Goal: Use online tool/utility: Utilize a website feature to perform a specific function

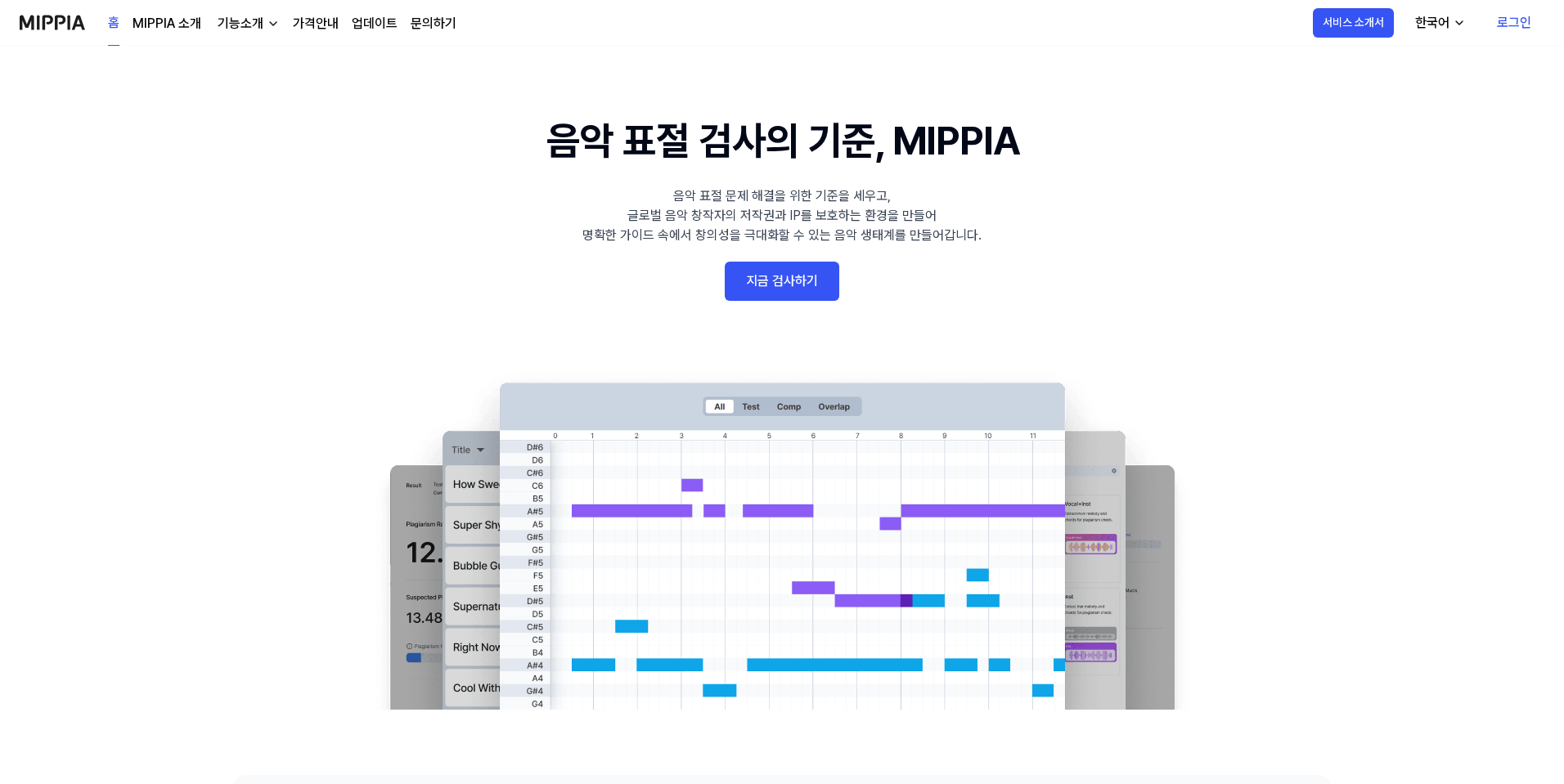
click at [809, 280] on link "지금 검사하기" at bounding box center [782, 281] width 115 height 40
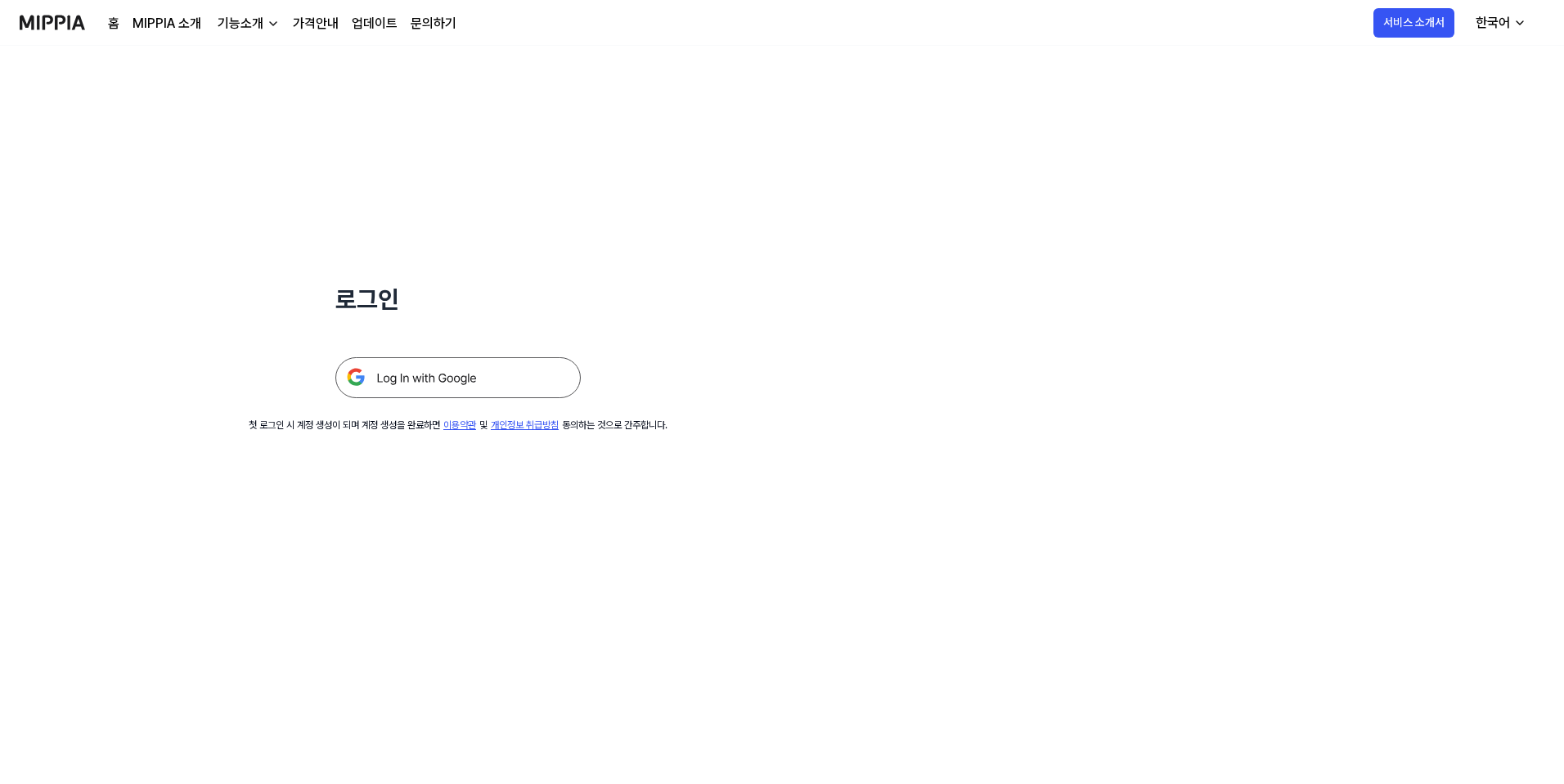
click at [493, 390] on img at bounding box center [458, 378] width 246 height 41
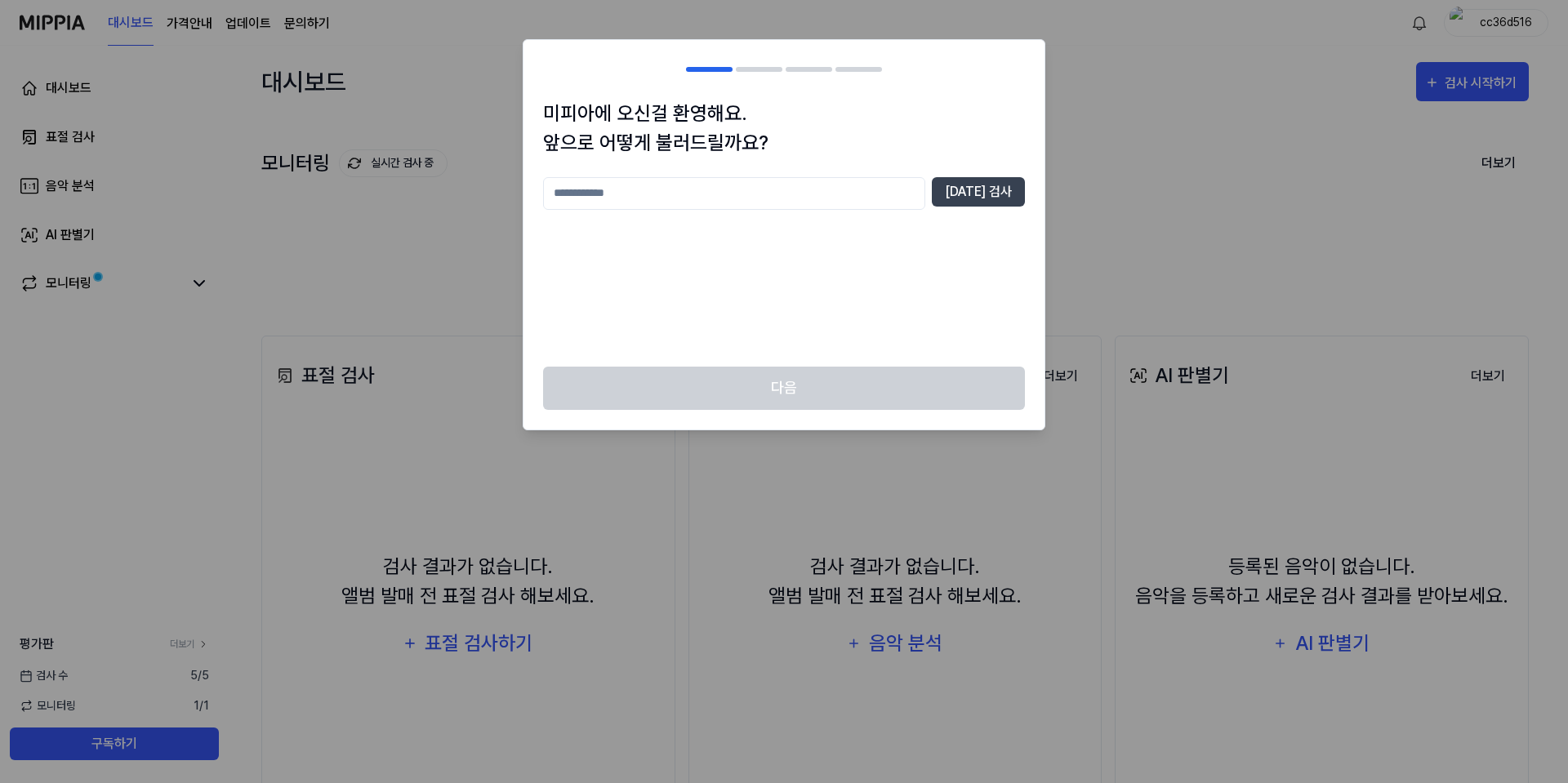
click at [791, 199] on input "text" at bounding box center [734, 193] width 382 height 32
type input "*"
type input "***"
click at [990, 183] on button "[DATE] 검사" at bounding box center [978, 192] width 93 height 30
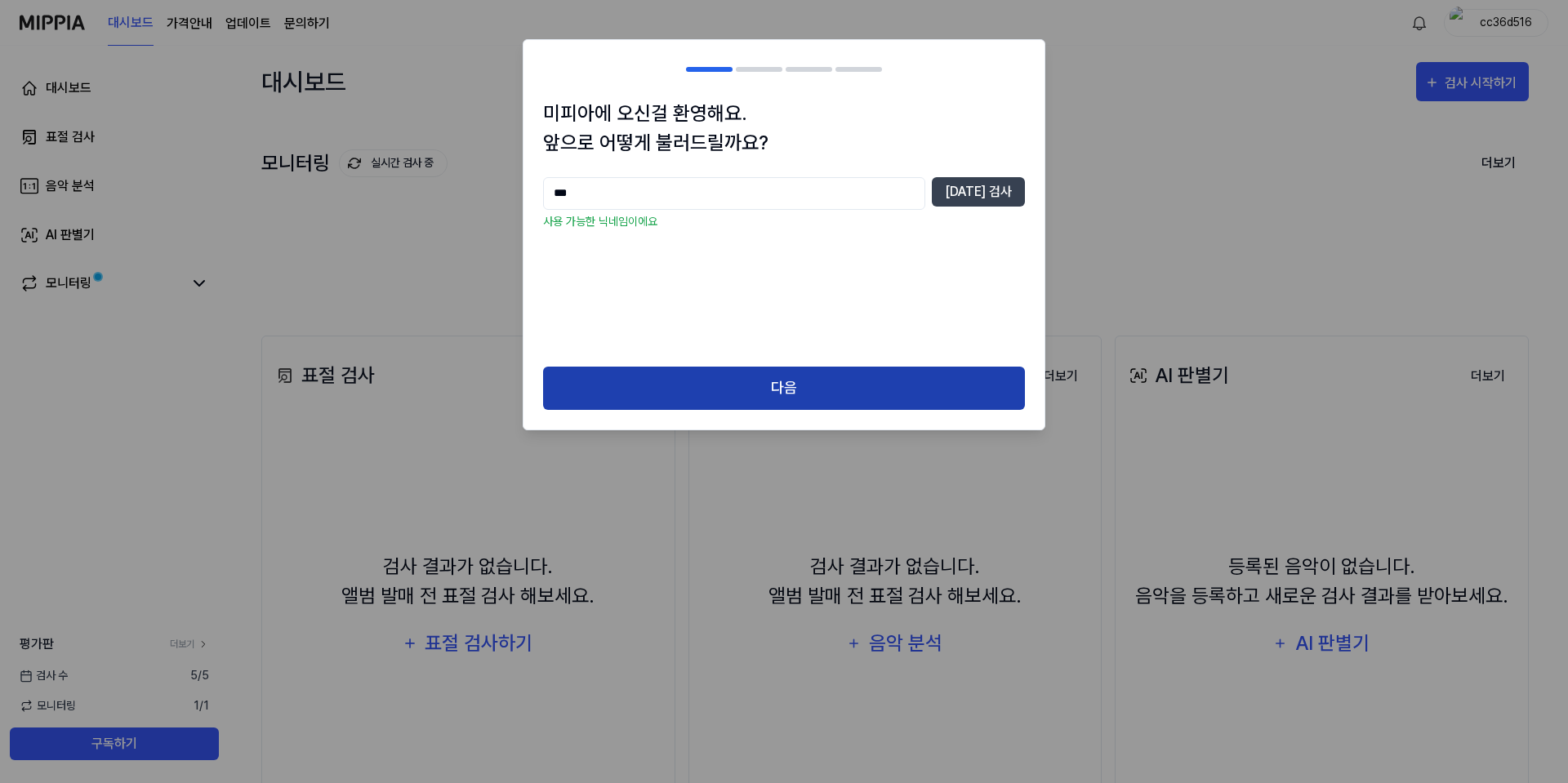
click at [846, 390] on button "다음" at bounding box center [784, 388] width 481 height 43
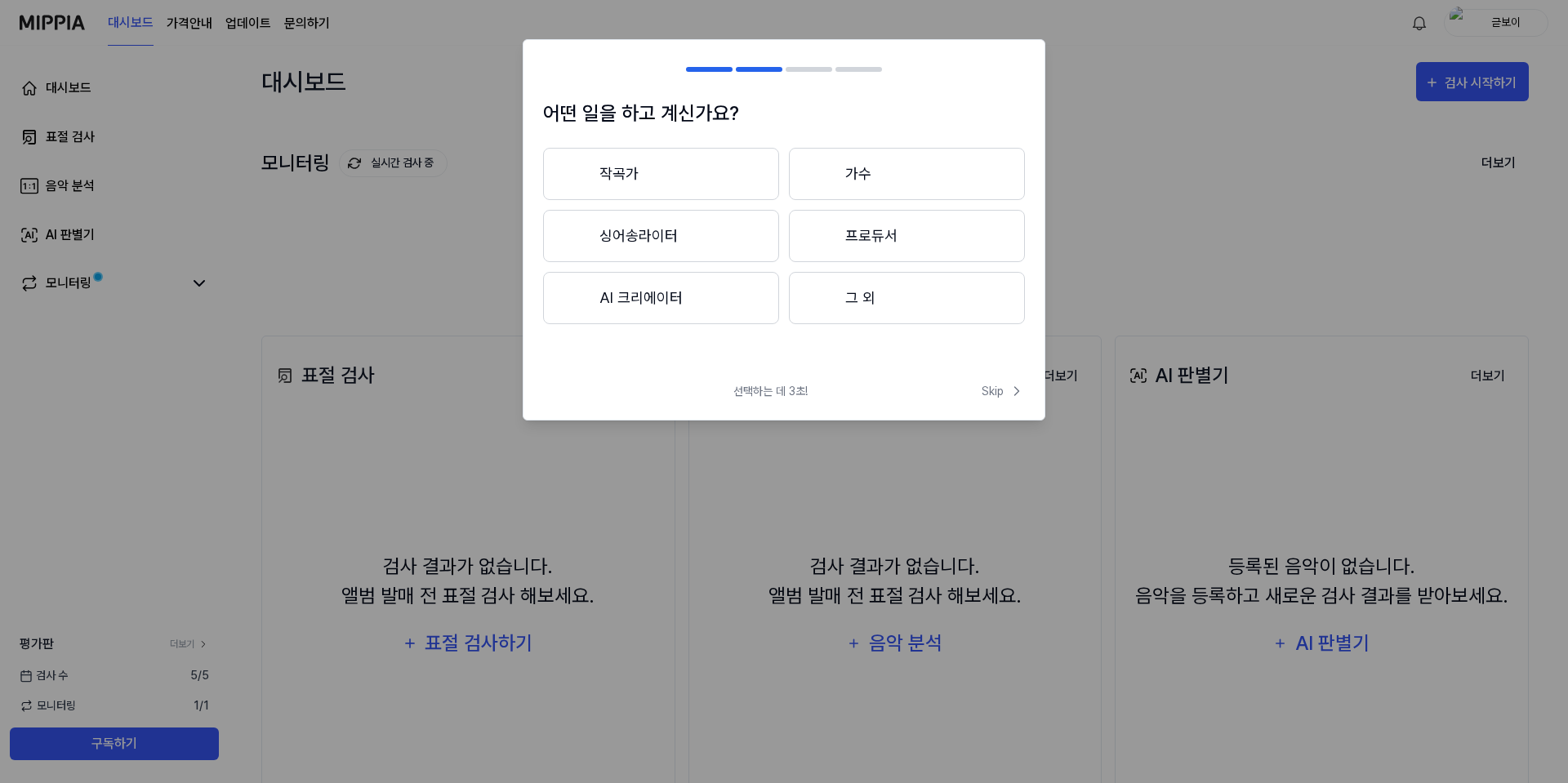
click at [645, 175] on button "작곡가" at bounding box center [661, 173] width 236 height 53
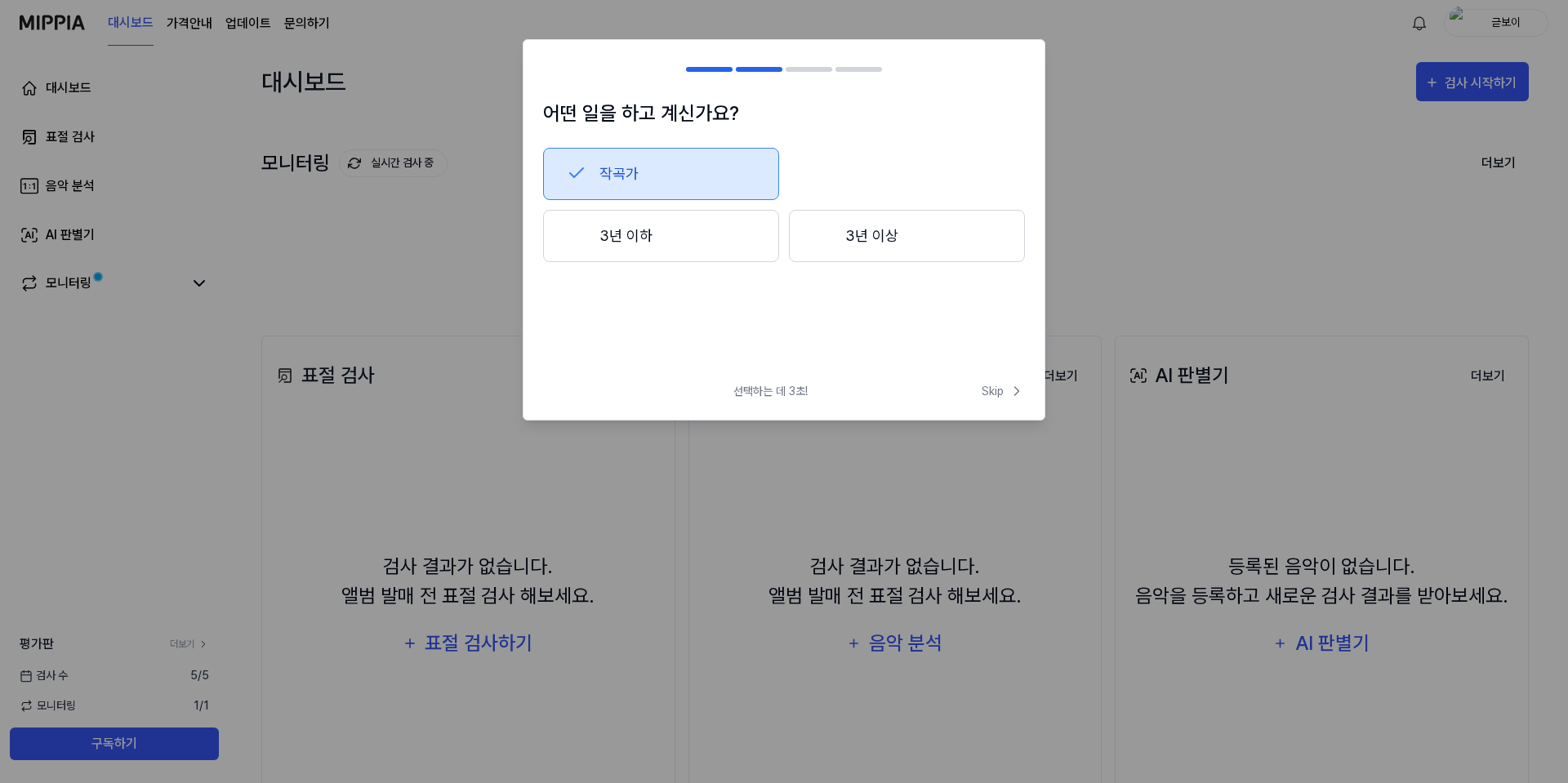
click at [873, 232] on button "3년 이상" at bounding box center [907, 236] width 236 height 53
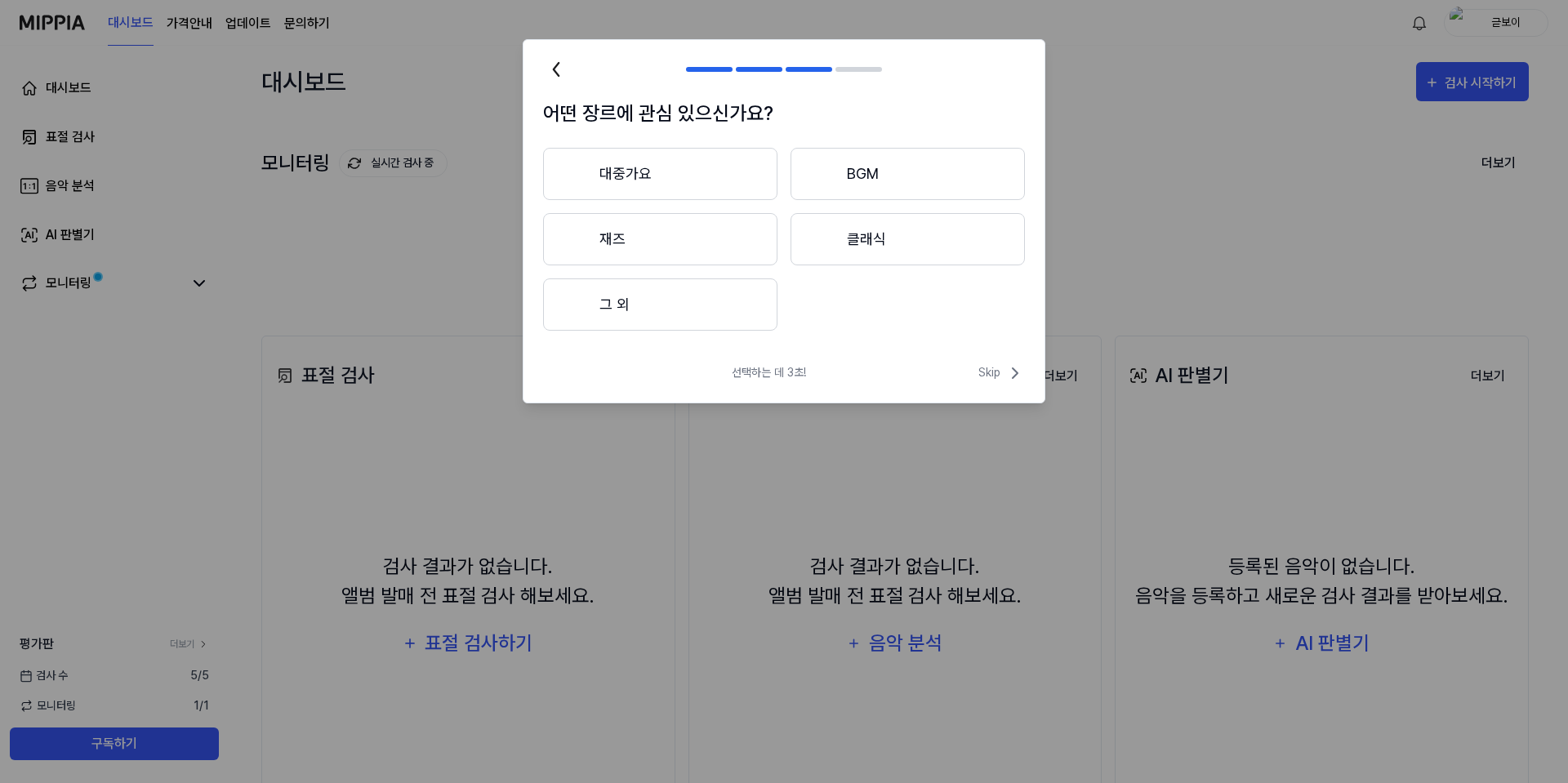
click at [682, 170] on button "대중가요" at bounding box center [660, 173] width 234 height 53
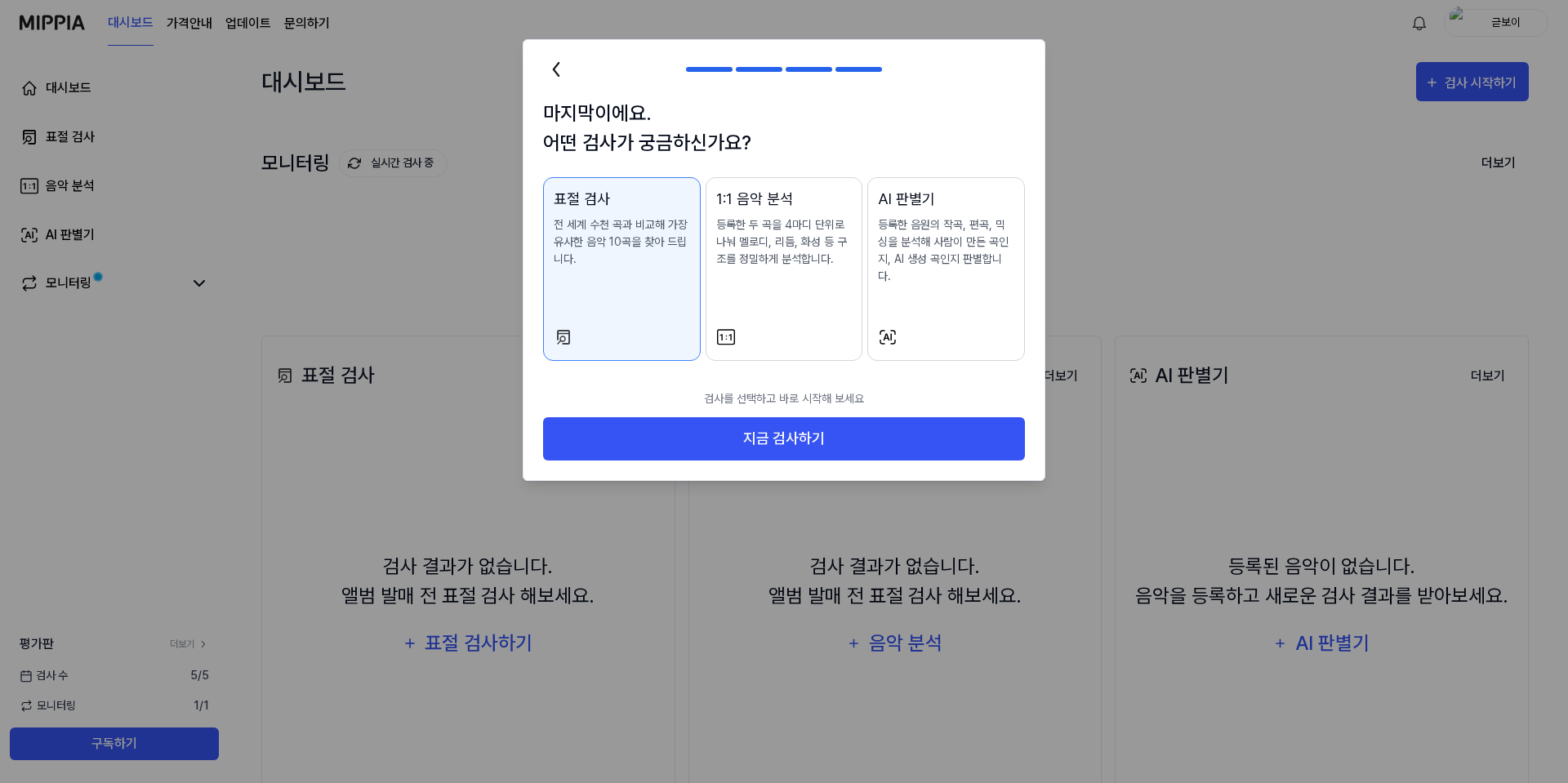
click at [968, 270] on div "AI 판별기 등록한 음원의 작곡, 편곡, 믹싱을 분석해 사람이 만든 곡인지, AI 생성 곡인지 판별합니다." at bounding box center [946, 253] width 137 height 130
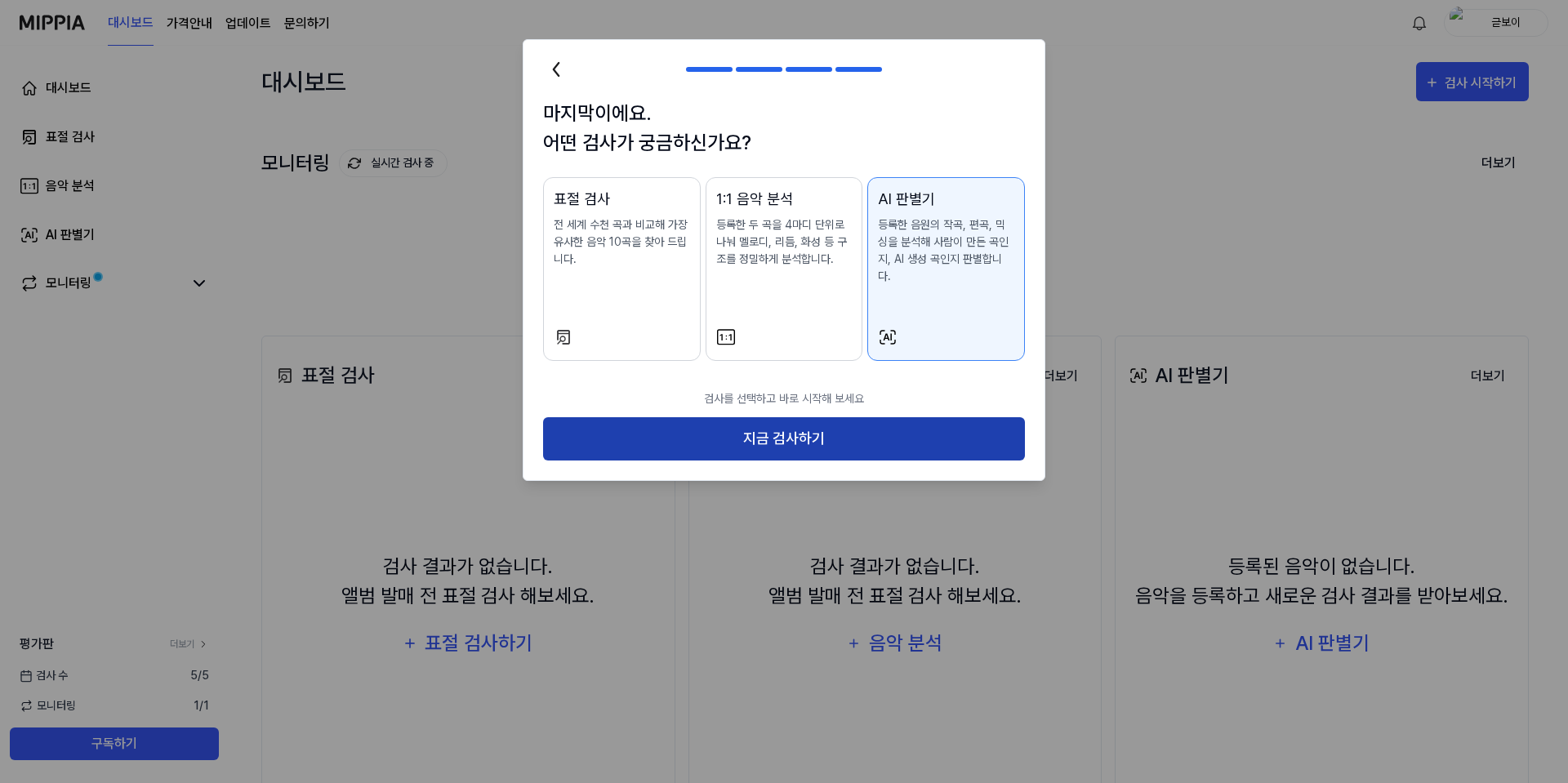
click at [863, 421] on button "지금 검사하기" at bounding box center [784, 438] width 481 height 43
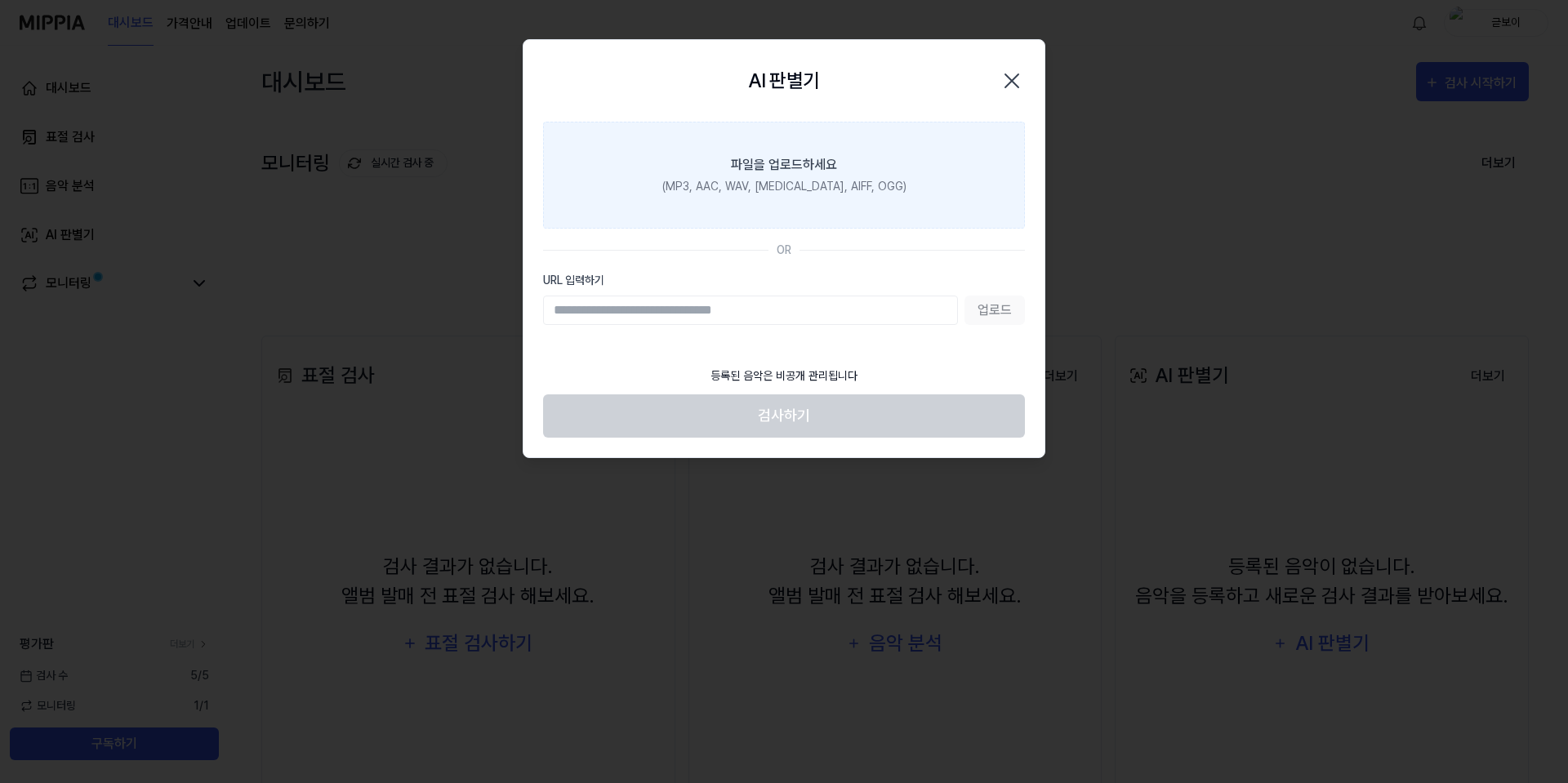
click at [832, 196] on label "파일을 업로드하세요 (MP3, AAC, WAV, [MEDICAL_DATA], AIFF, OGG)" at bounding box center [784, 175] width 481 height 107
click at [0, 0] on input "파일을 업로드하세요 (MP3, AAC, WAV, [MEDICAL_DATA], AIFF, OGG)" at bounding box center [0, 0] width 0 height 0
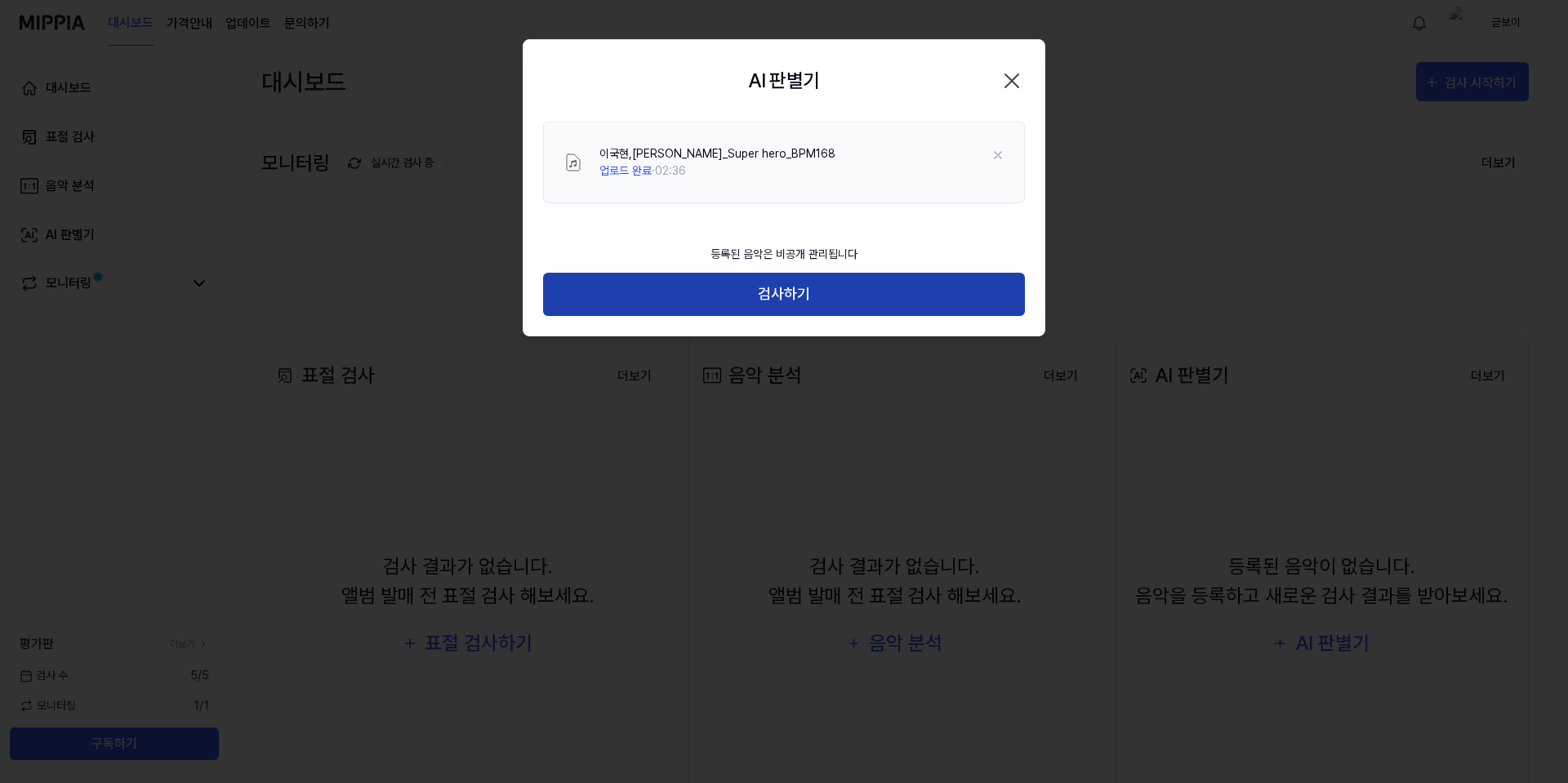
click at [846, 286] on button "검사하기" at bounding box center [784, 294] width 481 height 43
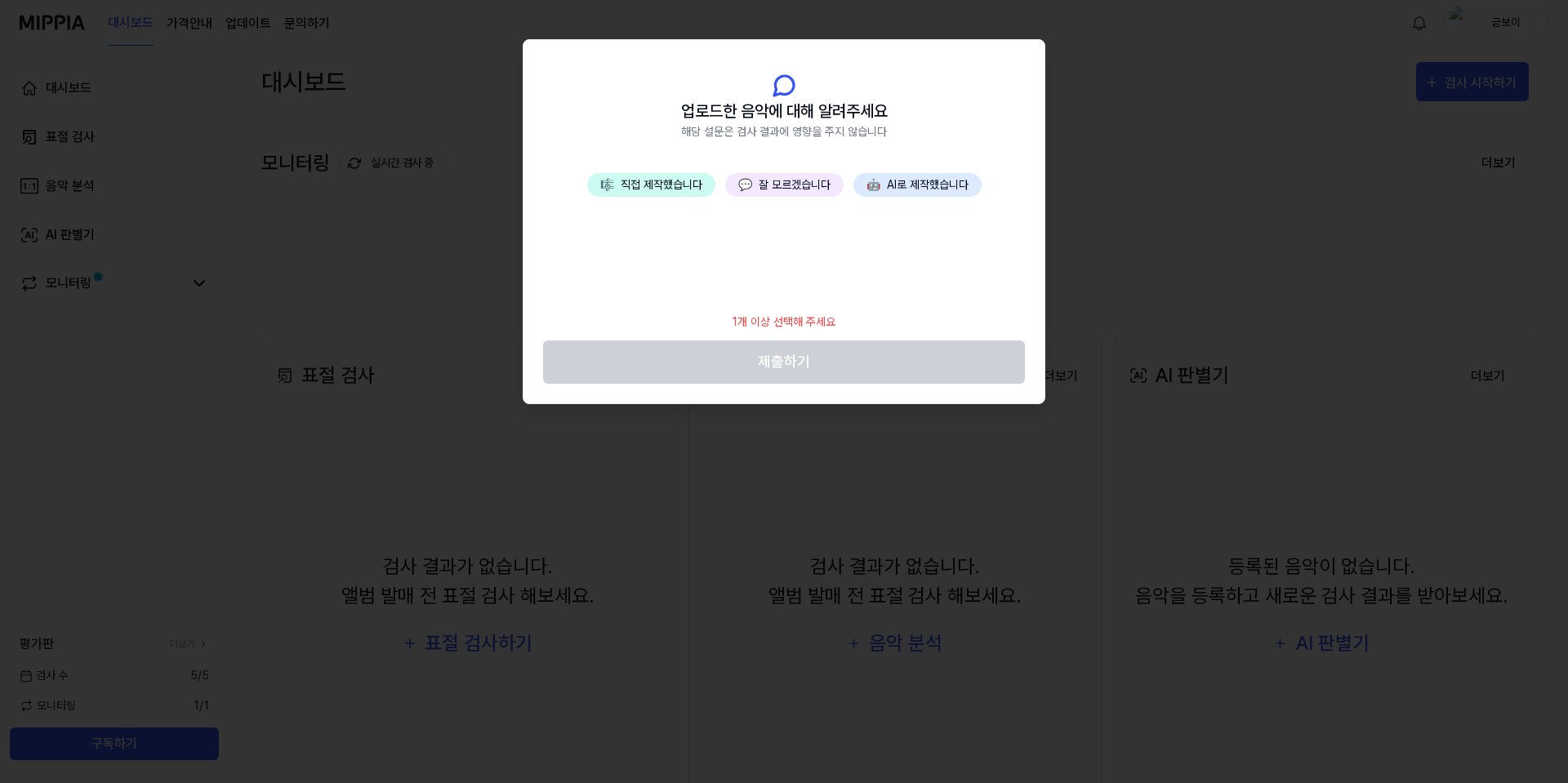
click at [671, 187] on button "🎼 직접 제작했습니다" at bounding box center [651, 185] width 128 height 24
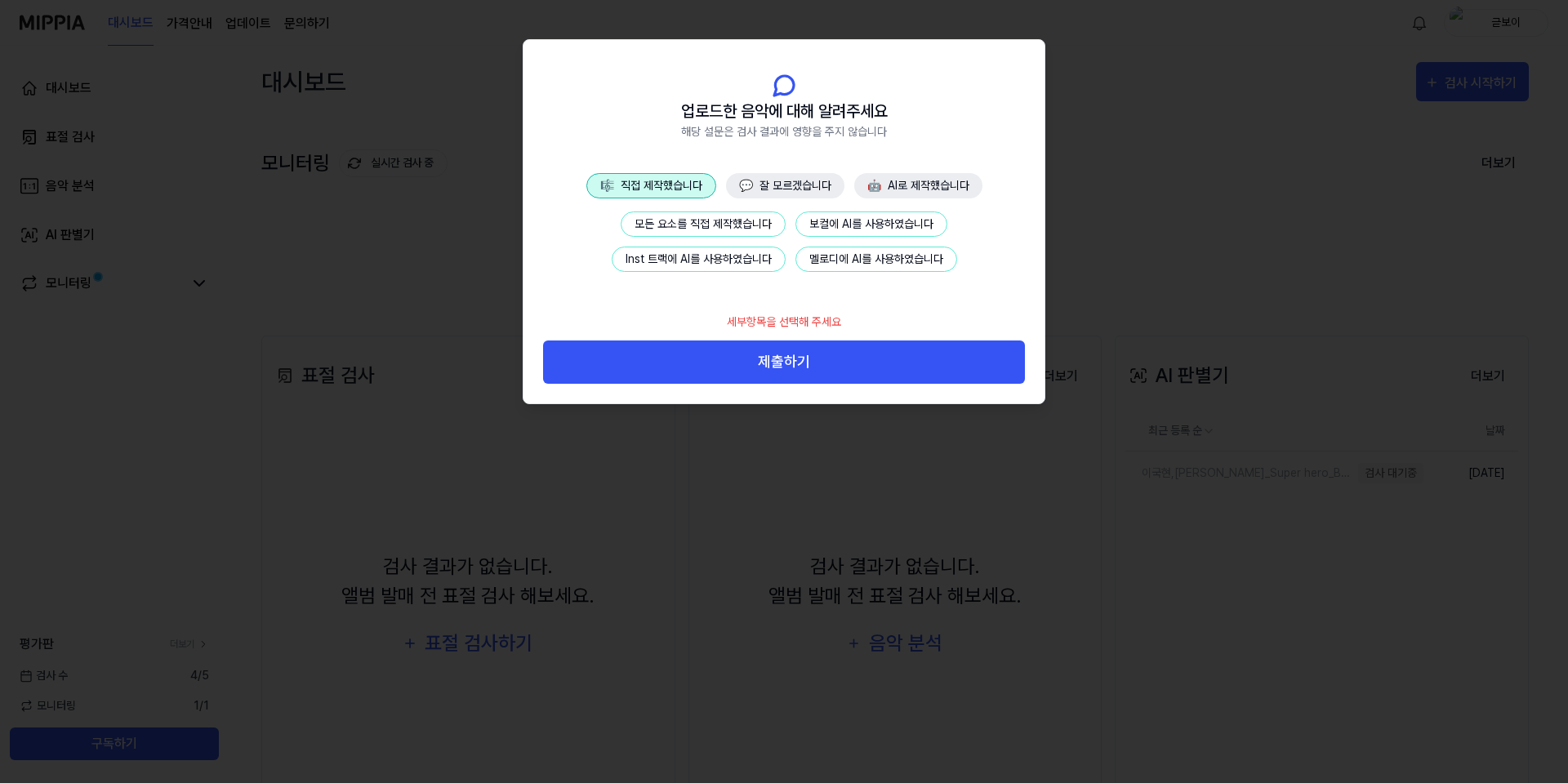
click at [723, 219] on button "모든 요소를 직접 제작했습니다" at bounding box center [703, 223] width 165 height 25
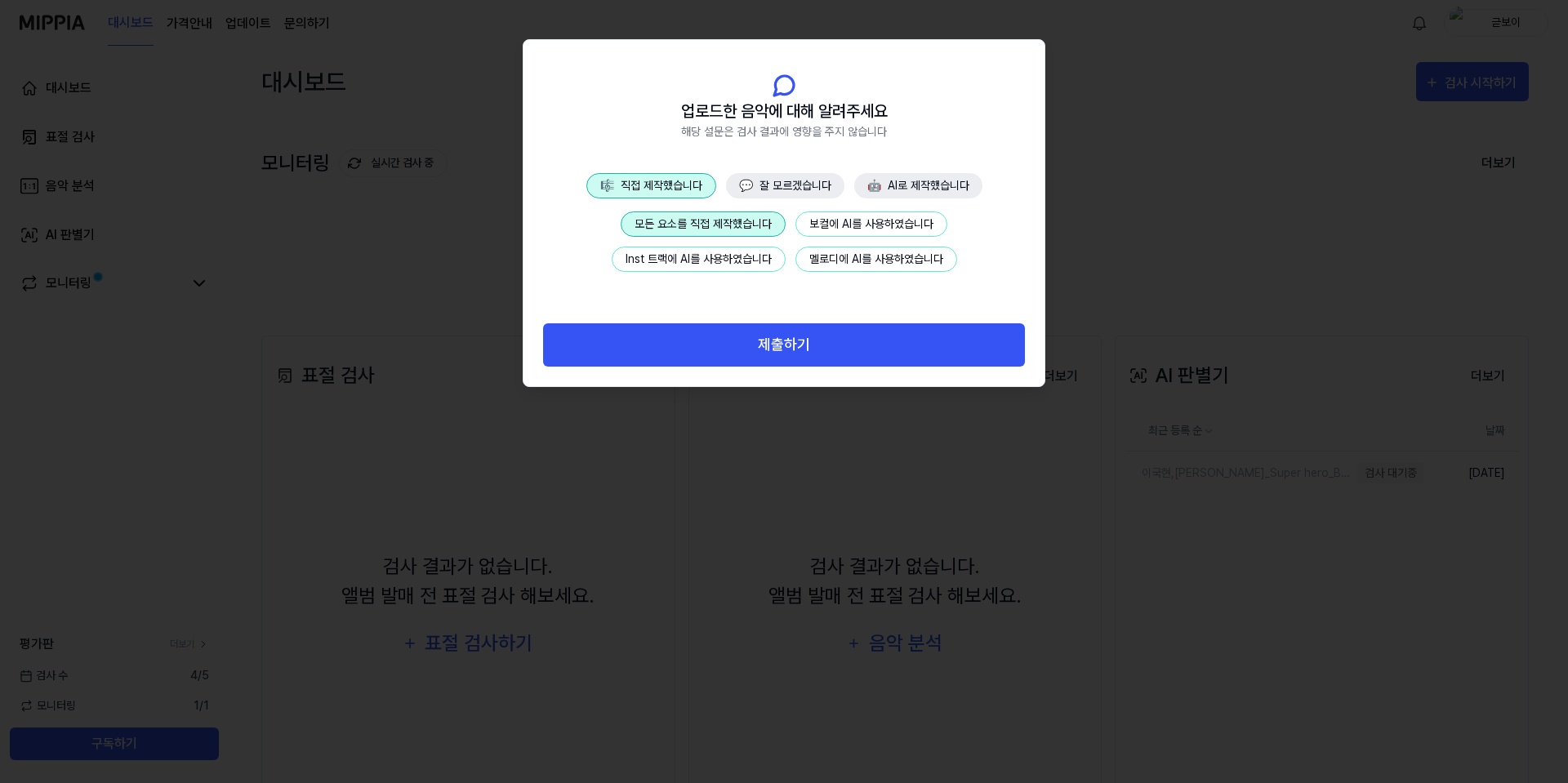
click at [808, 342] on button "제출하기" at bounding box center [784, 345] width 481 height 43
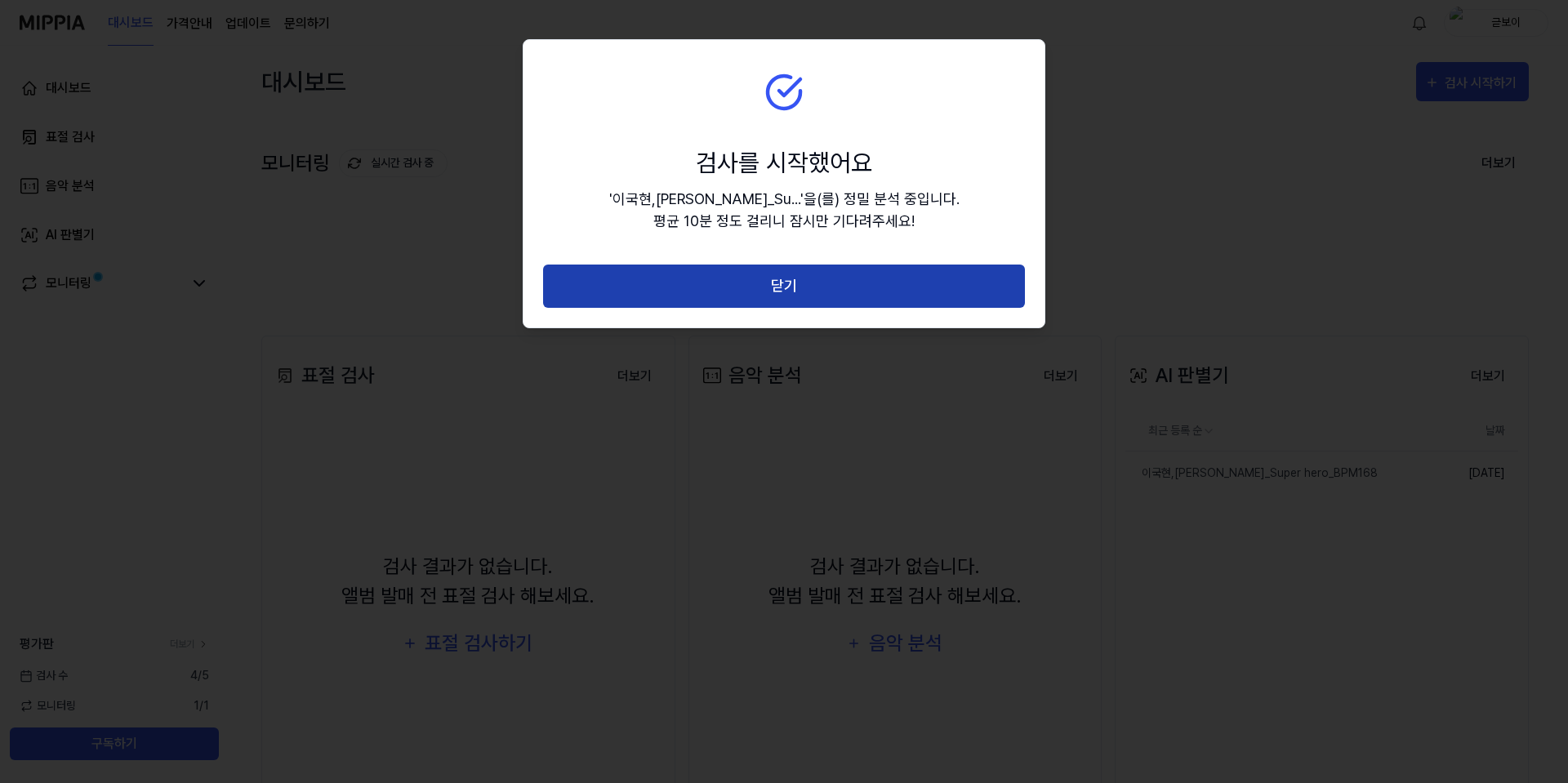
click at [809, 291] on button "닫기" at bounding box center [784, 286] width 481 height 43
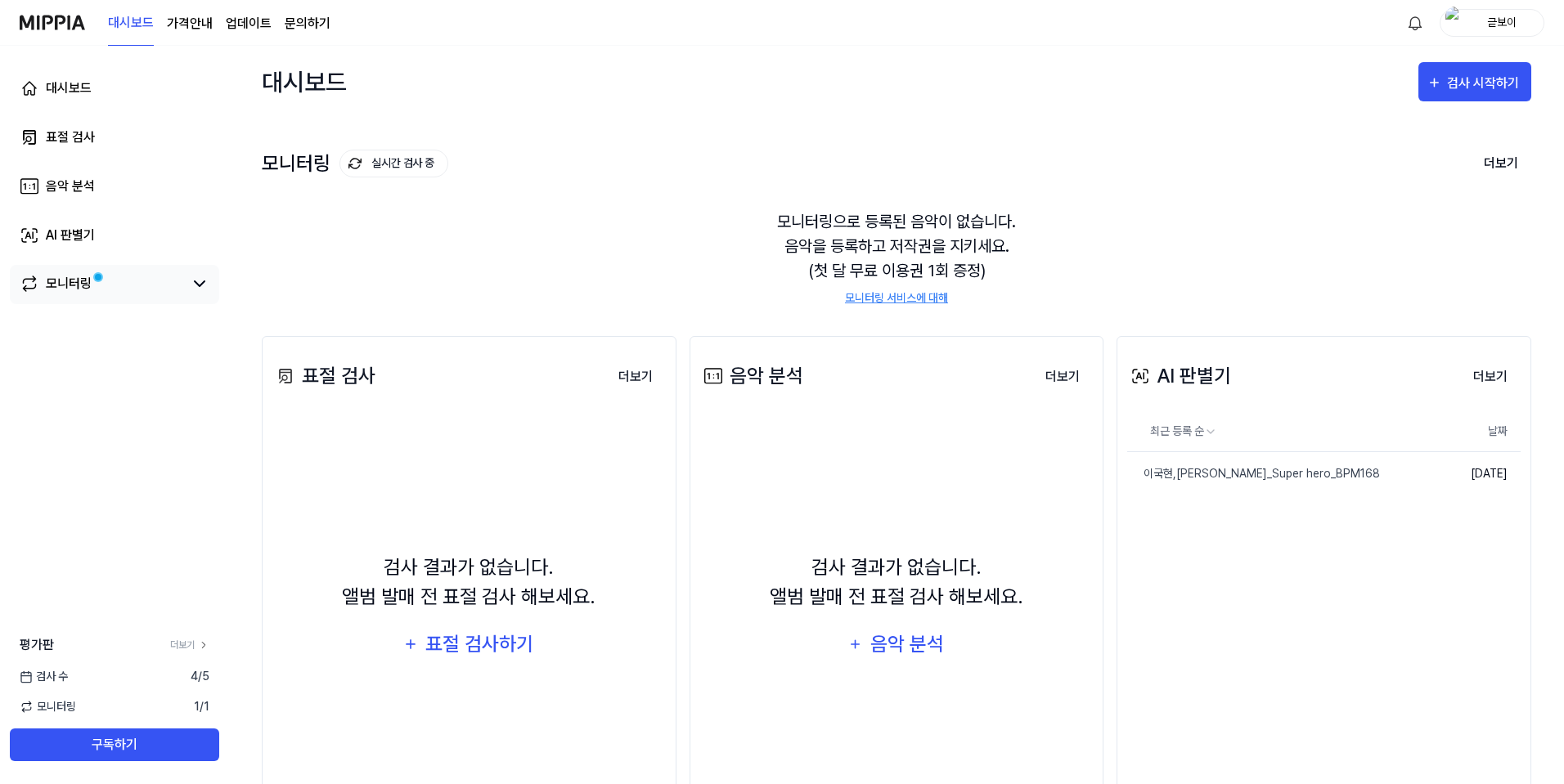
click at [177, 283] on link "모니터링" at bounding box center [101, 283] width 164 height 19
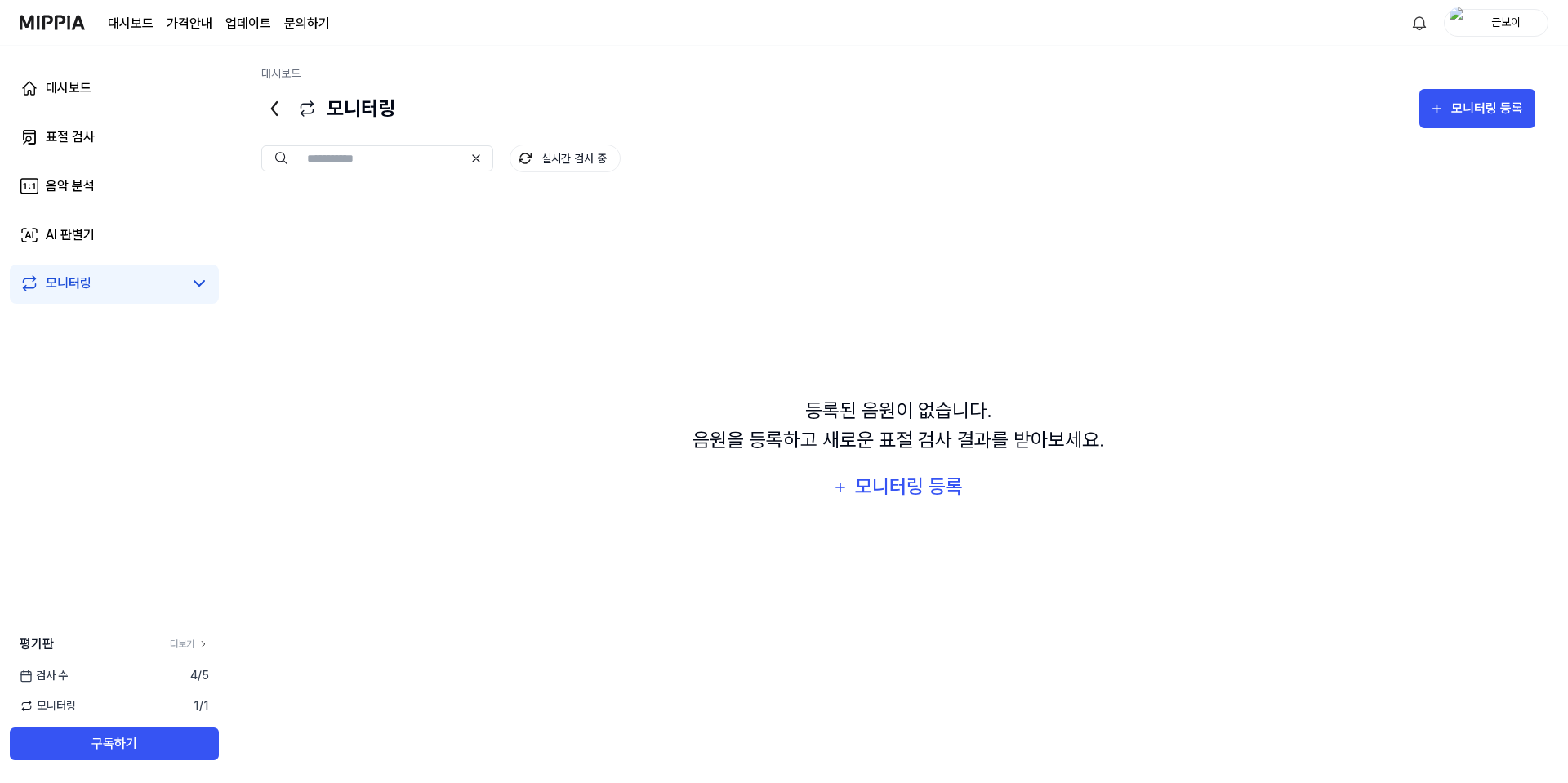
click at [831, 293] on div "등록된 음원이 없습니다. 음원을 등록하고 새로운 표절 검사 결과를 받아보세요. 모니터링 등록" at bounding box center [897, 451] width 1274 height 516
